Goal: Task Accomplishment & Management: Use online tool/utility

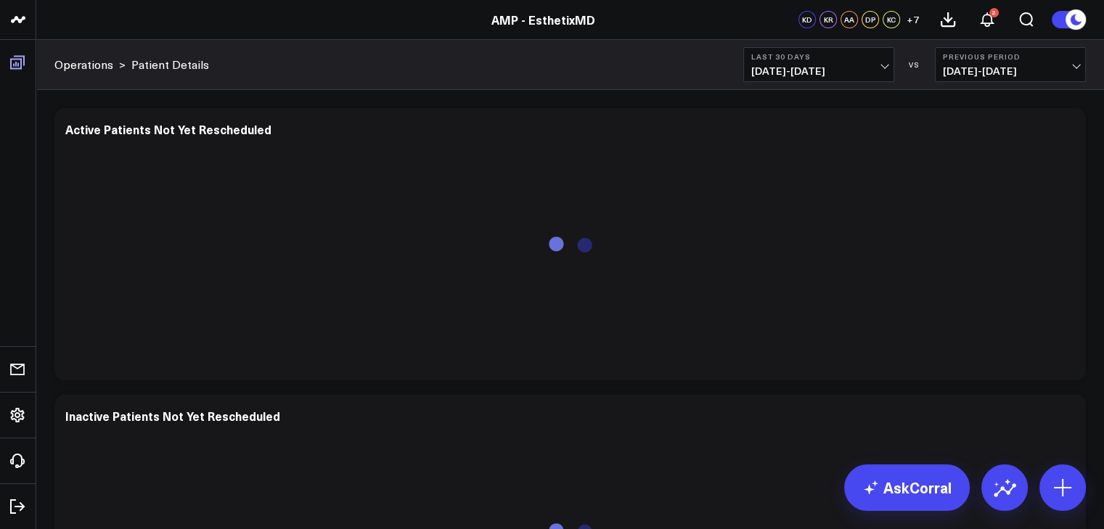
click at [20, 68] on icon at bounding box center [17, 63] width 15 height 14
click at [20, 68] on link "Boards" at bounding box center [17, 62] width 27 height 26
click at [12, 60] on icon at bounding box center [17, 62] width 17 height 17
click at [22, 62] on link "Boards" at bounding box center [17, 62] width 27 height 26
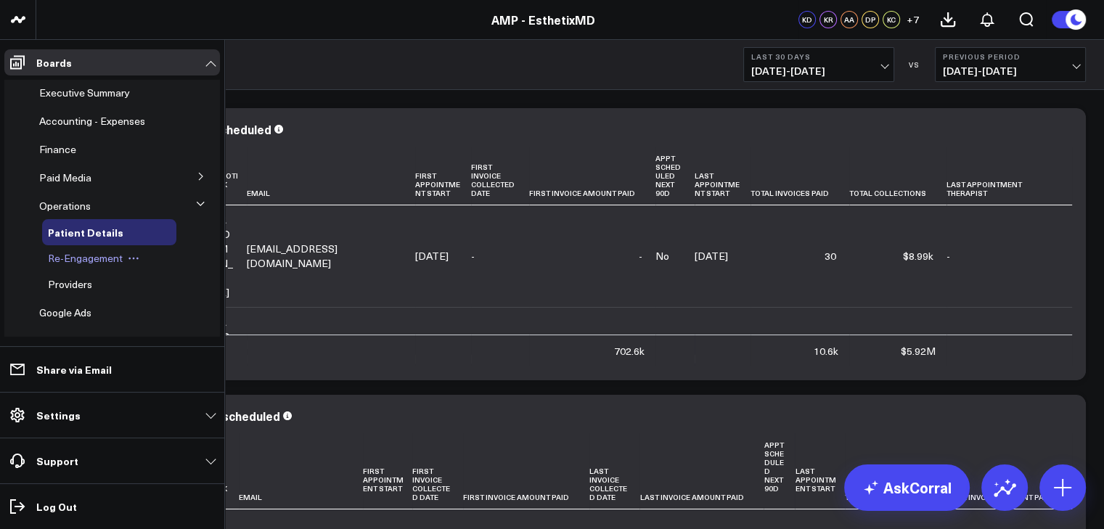
click at [81, 261] on span "Re-Engagement" at bounding box center [85, 258] width 75 height 14
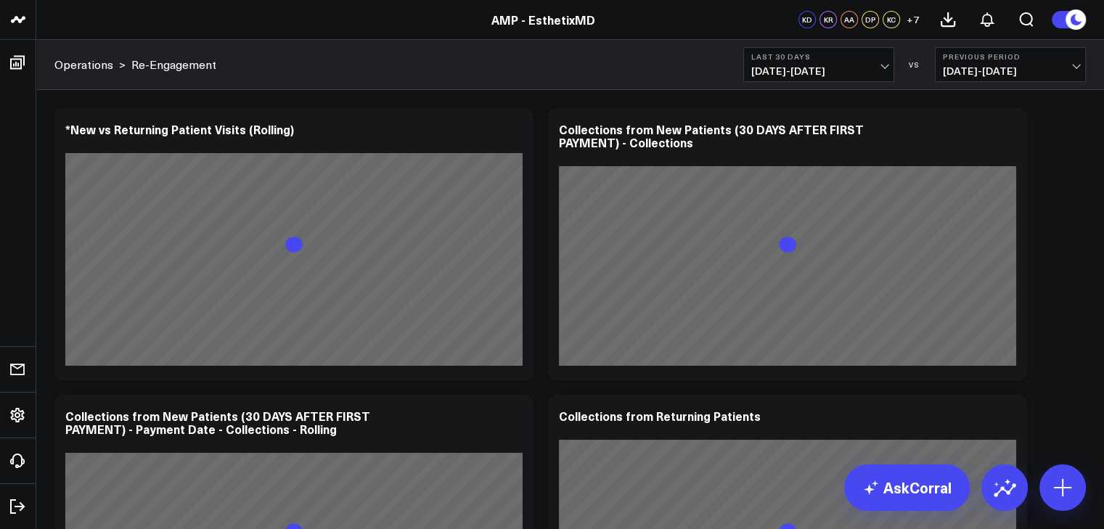
click at [1043, 71] on span "07/18/25 - 08/16/25" at bounding box center [1010, 71] width 135 height 12
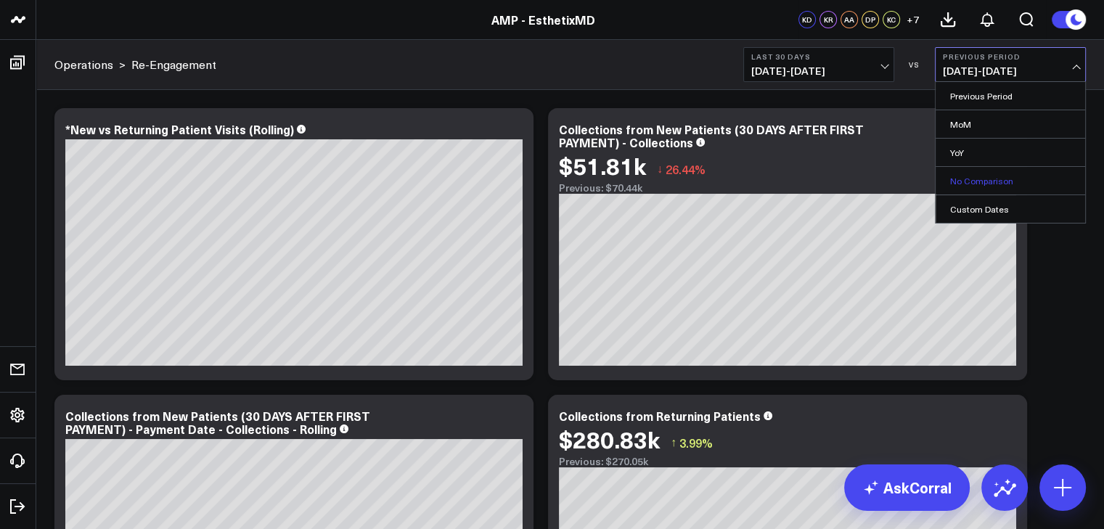
click at [987, 178] on link "No Comparison" at bounding box center [1011, 181] width 150 height 28
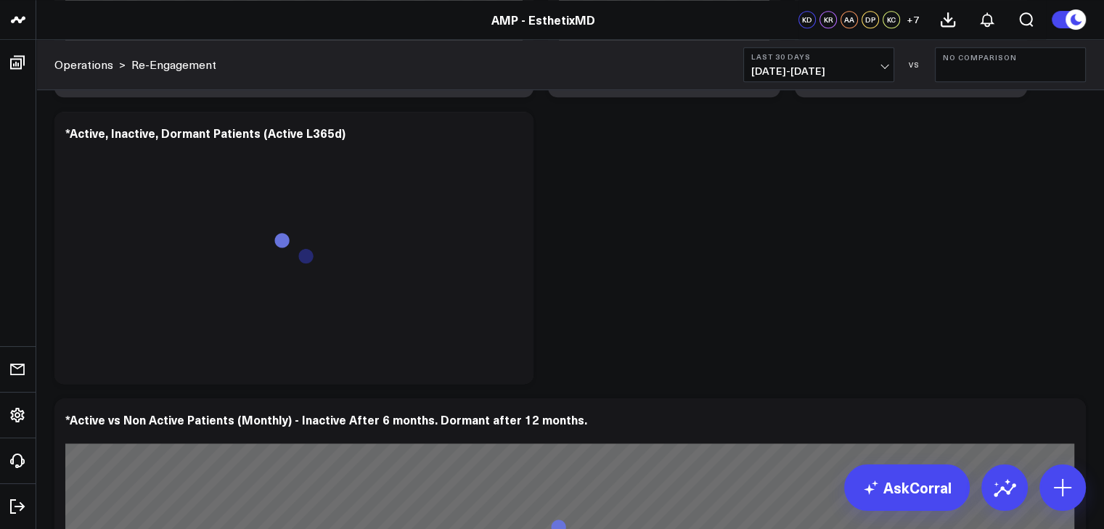
scroll to position [1473, 0]
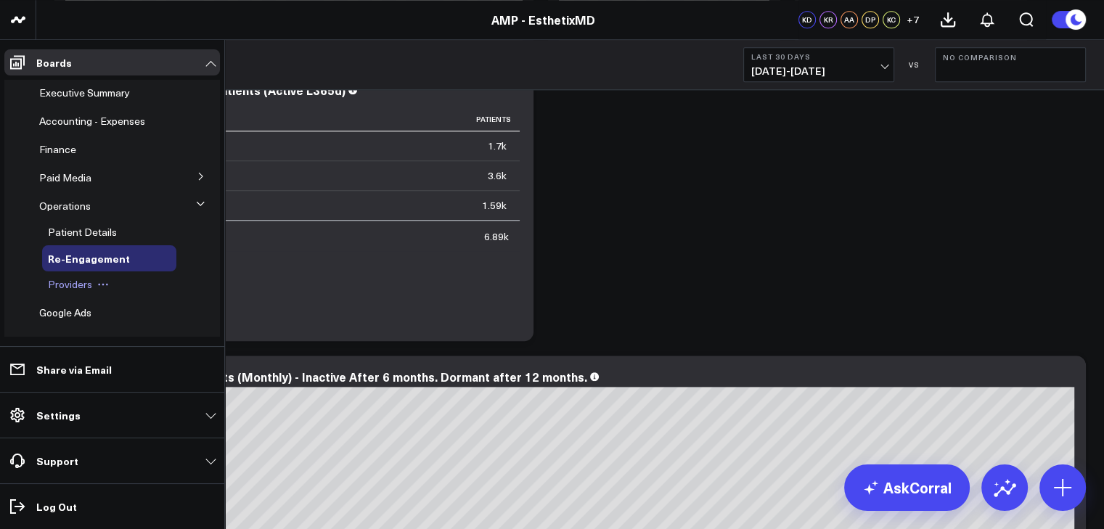
click at [78, 288] on span "Providers" at bounding box center [70, 284] width 44 height 14
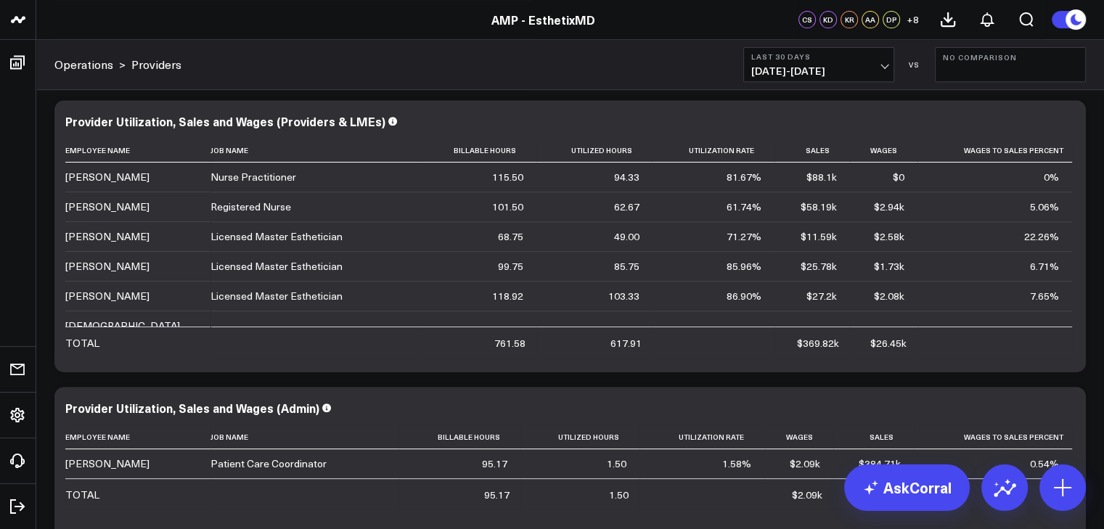
scroll to position [618, 0]
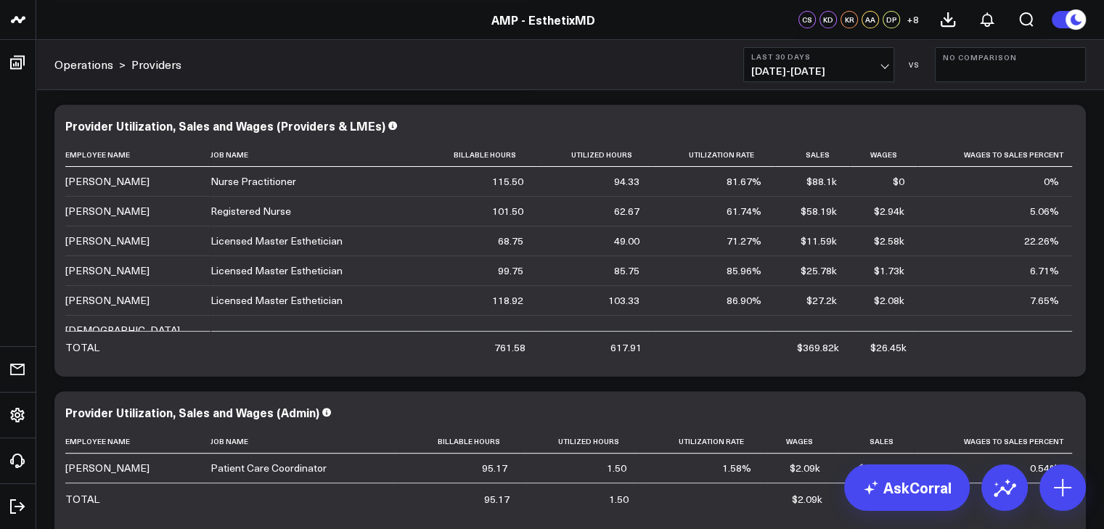
click at [862, 68] on span "08/17/25 - 09/15/25" at bounding box center [818, 71] width 135 height 12
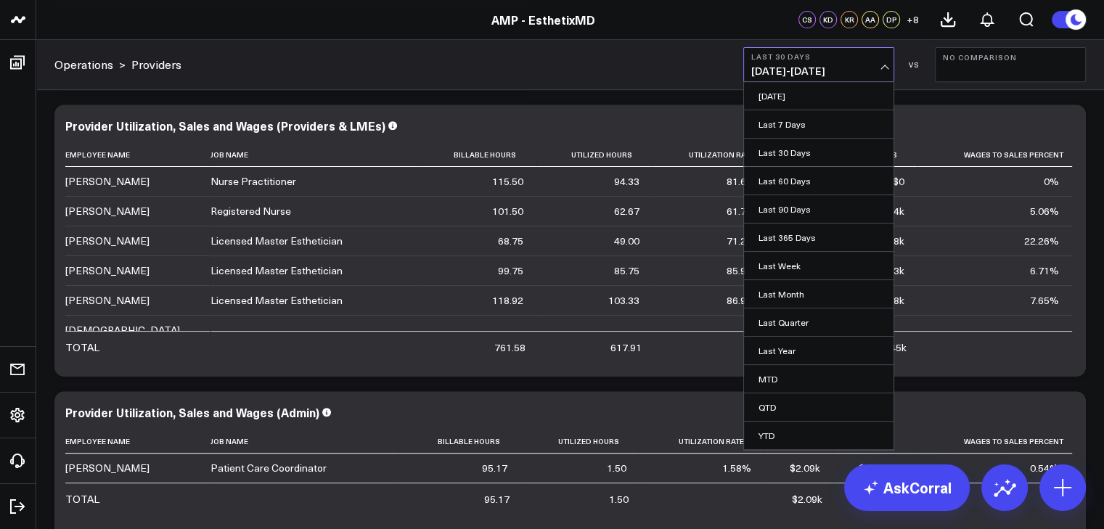
scroll to position [25, 0]
click at [825, 436] on link "Custom Dates" at bounding box center [819, 439] width 150 height 28
select select "8"
select select "2025"
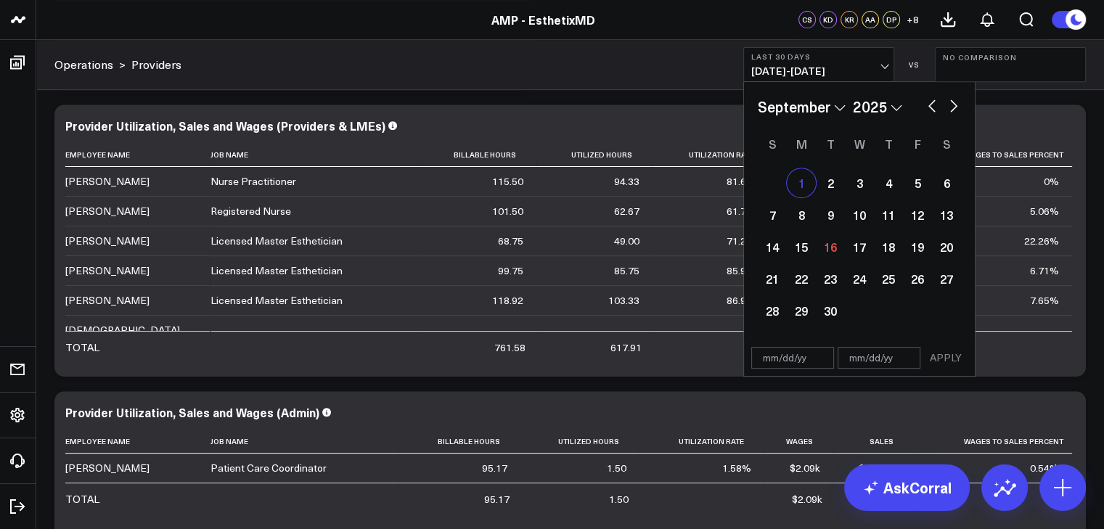
click at [802, 182] on div "1" at bounding box center [801, 182] width 29 height 29
type input "09/01/25"
select select "8"
select select "2025"
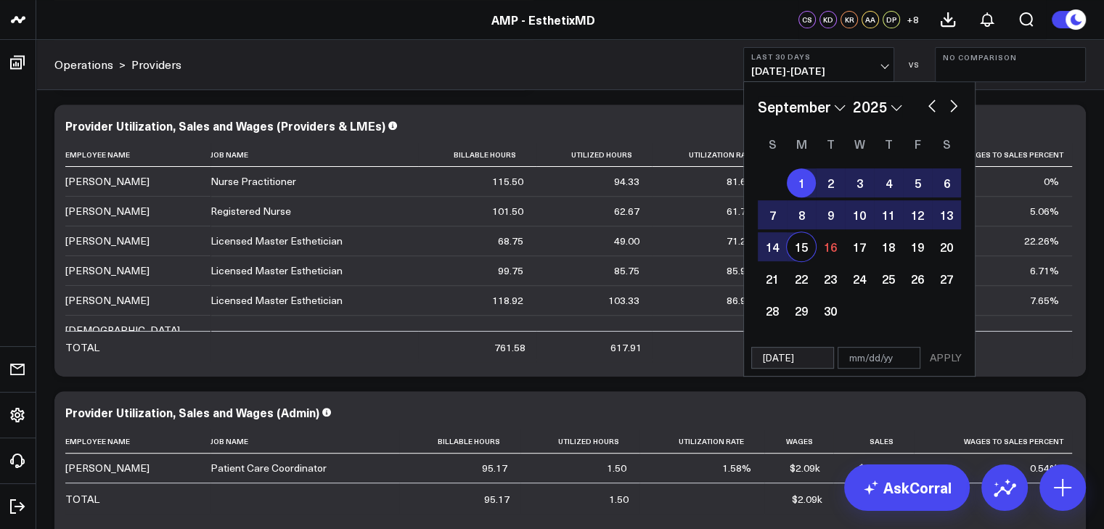
click at [800, 246] on div "15" at bounding box center [801, 246] width 29 height 29
type input "[DATE]"
select select "8"
select select "2025"
click at [939, 356] on button "APPLY" at bounding box center [946, 358] width 44 height 22
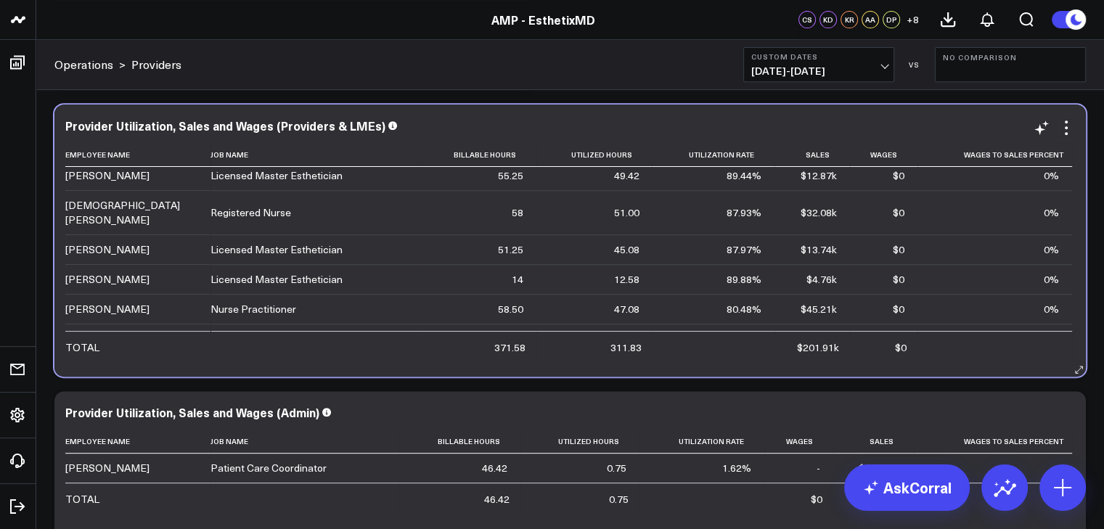
scroll to position [72, 0]
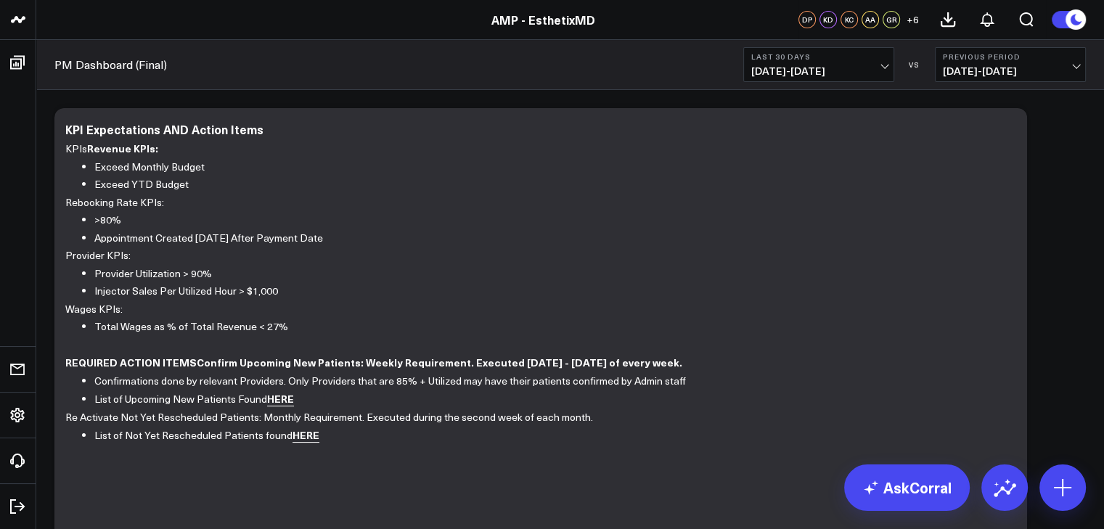
click at [887, 59] on button "Last 30 Days [DATE] - [DATE]" at bounding box center [818, 64] width 151 height 35
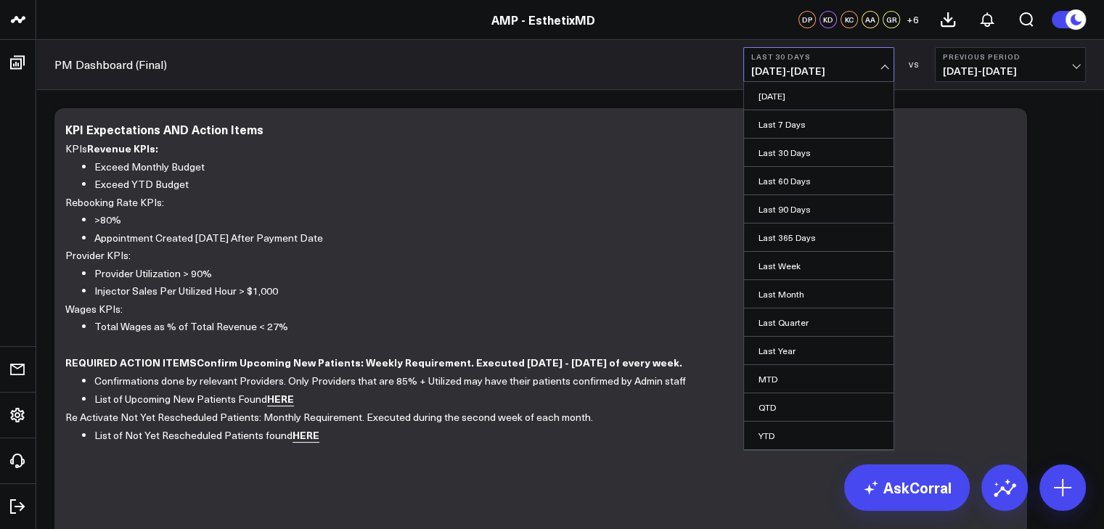
scroll to position [25, 0]
click at [777, 352] on link "MTD" at bounding box center [819, 354] width 150 height 28
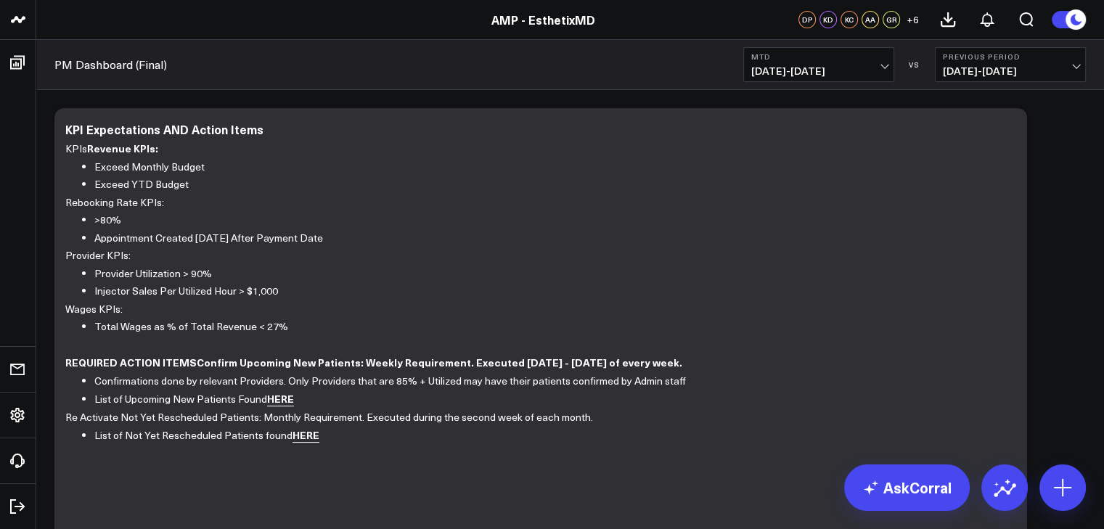
click at [1073, 69] on span "08/17/25 - 08/31/25" at bounding box center [1010, 71] width 135 height 12
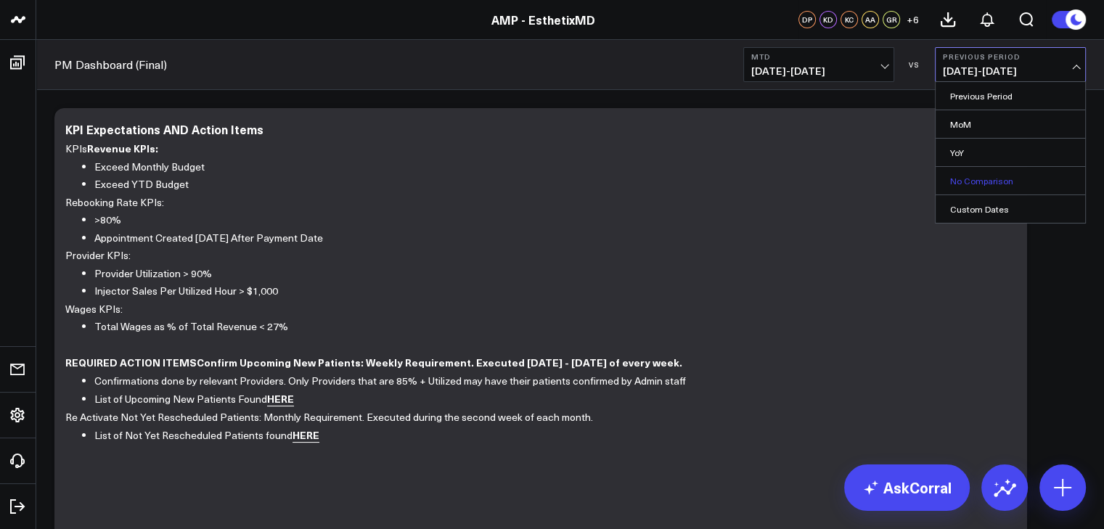
click at [978, 183] on link "No Comparison" at bounding box center [1011, 181] width 150 height 28
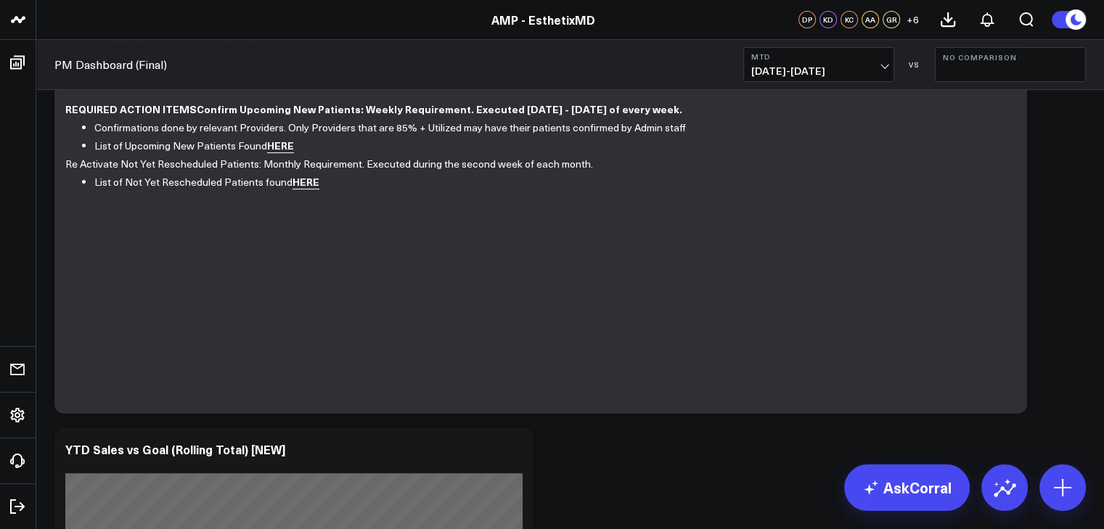
scroll to position [528, 0]
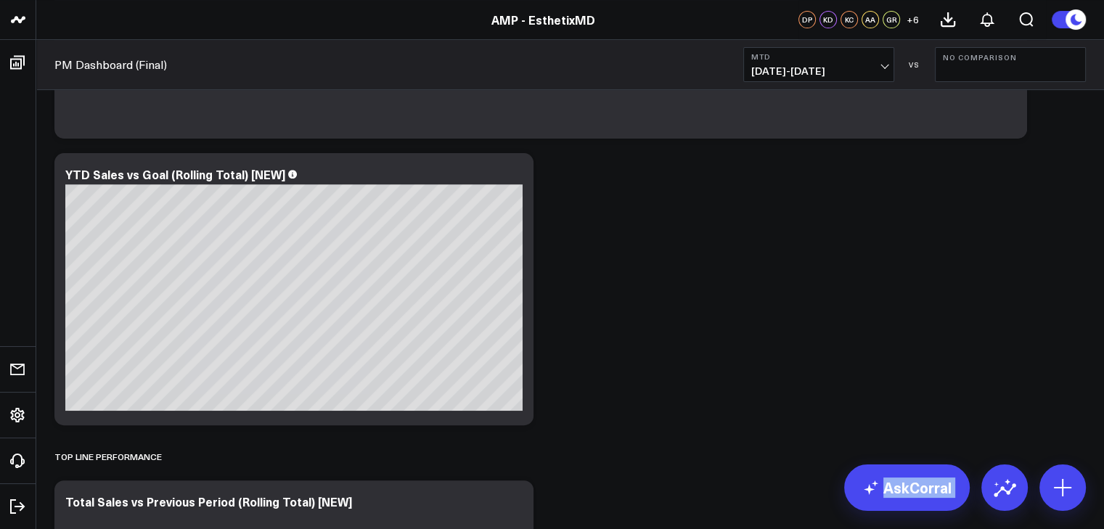
drag, startPoint x: 1103, startPoint y: 67, endPoint x: 1114, endPoint y: 97, distance: 31.7
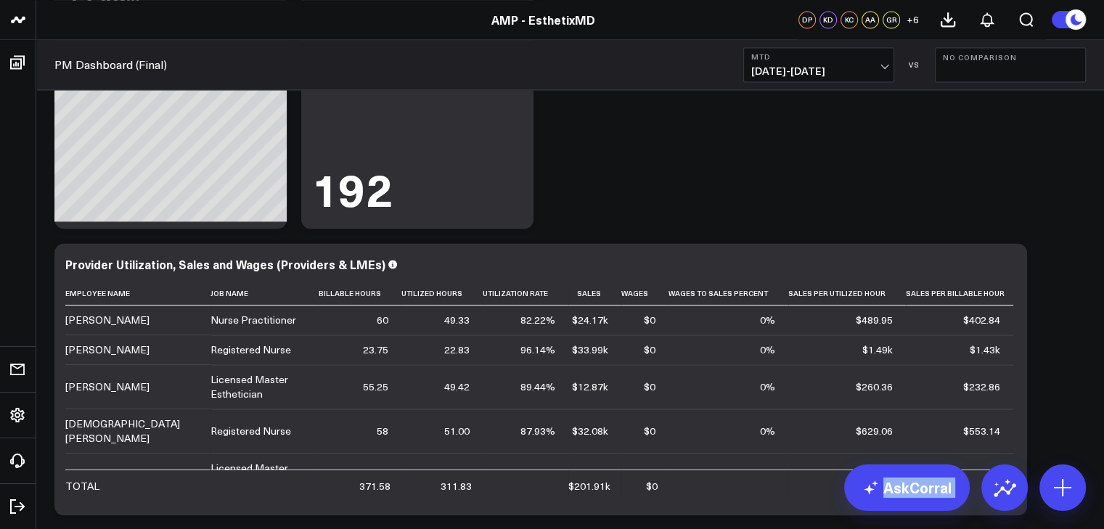
scroll to position [2114, 0]
